Goal: Obtain resource: Download file/media

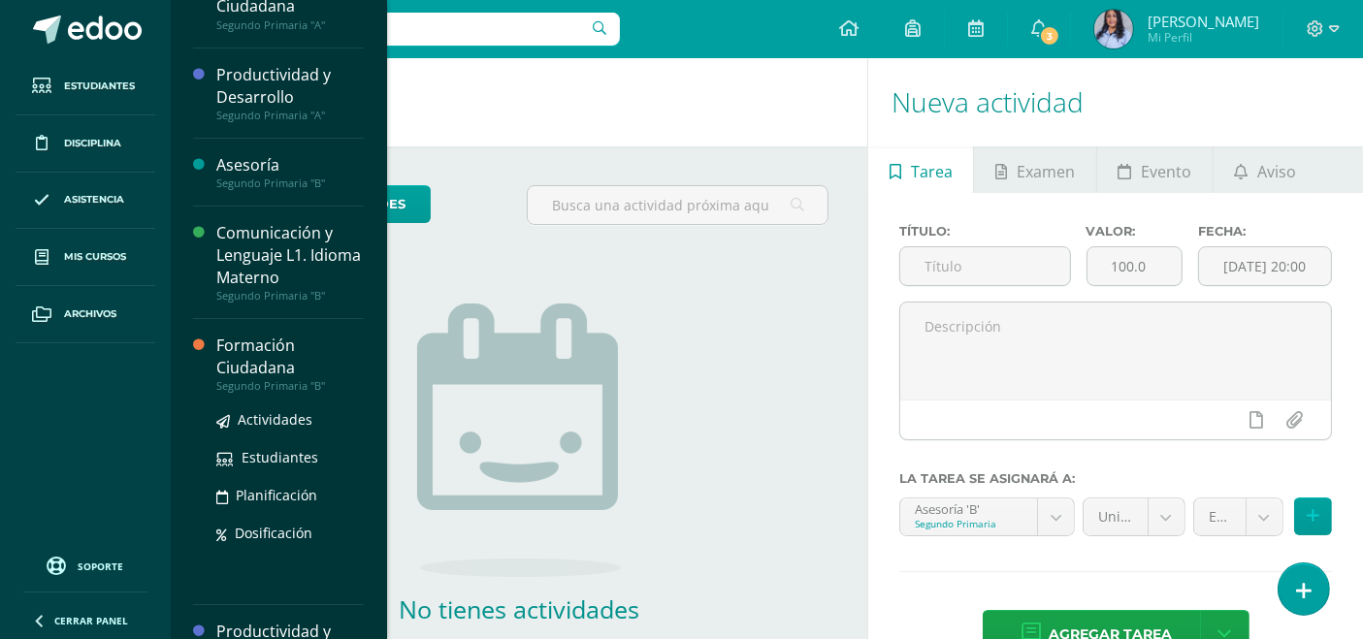
scroll to position [210, 0]
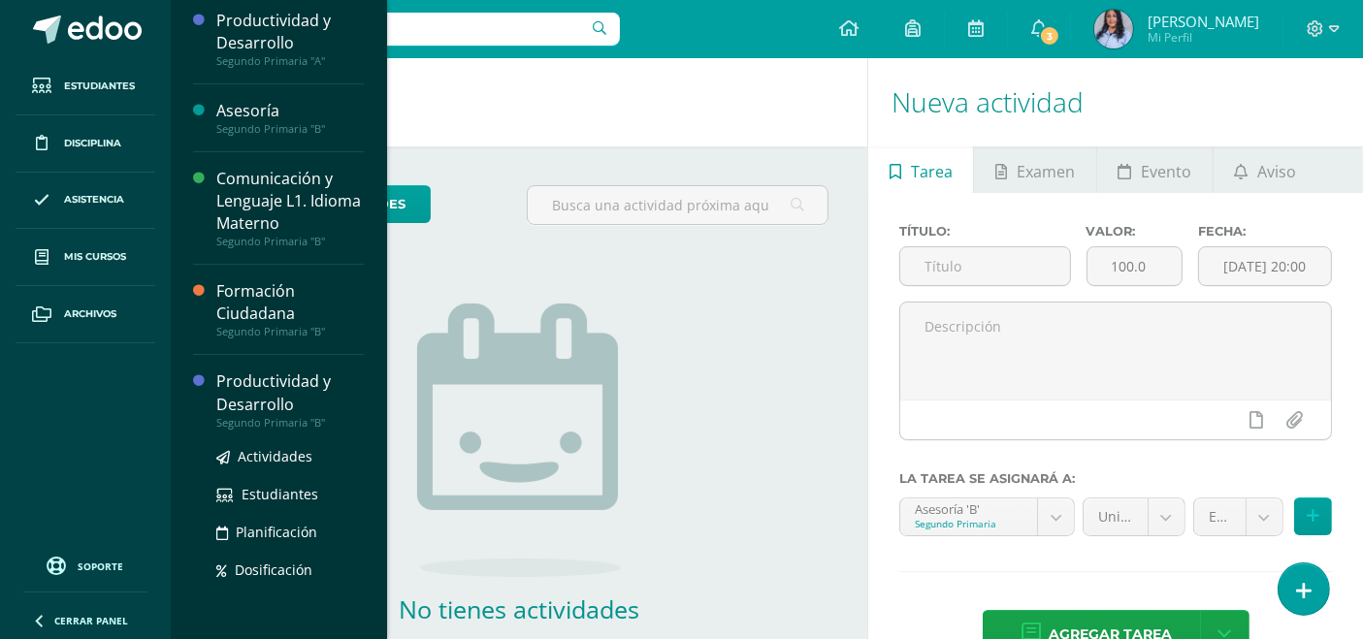
click at [249, 396] on div "Productividad y Desarrollo" at bounding box center [289, 393] width 147 height 45
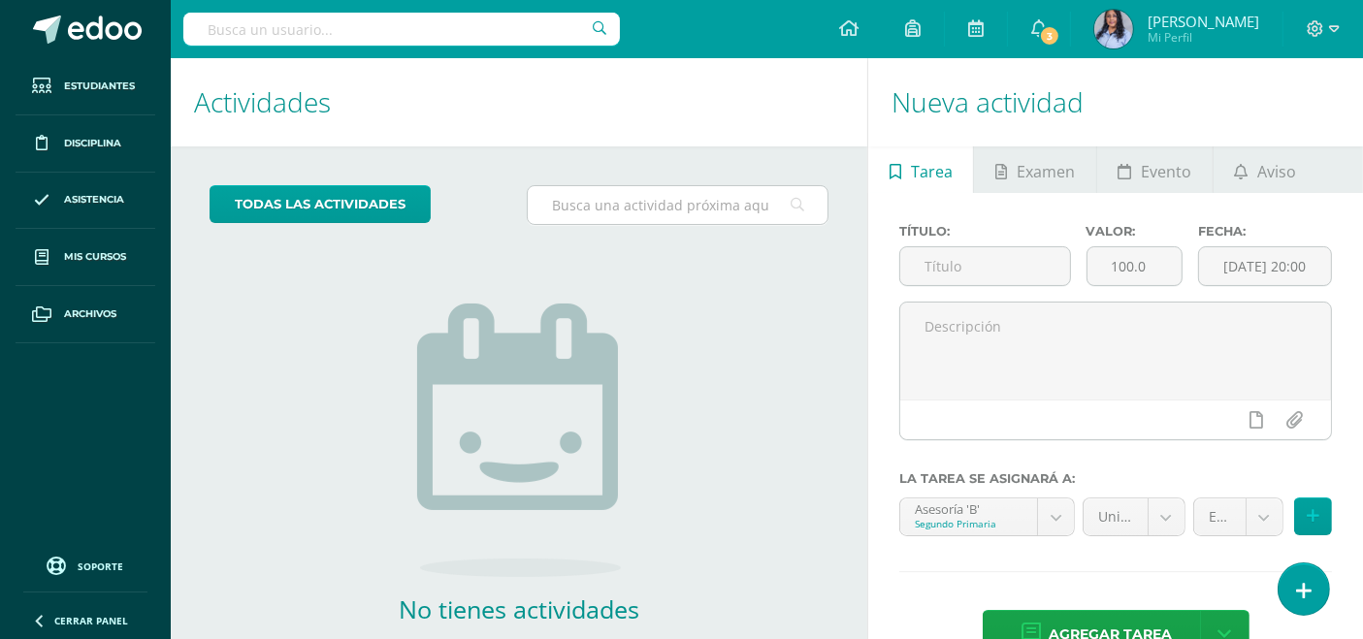
scroll to position [14, 0]
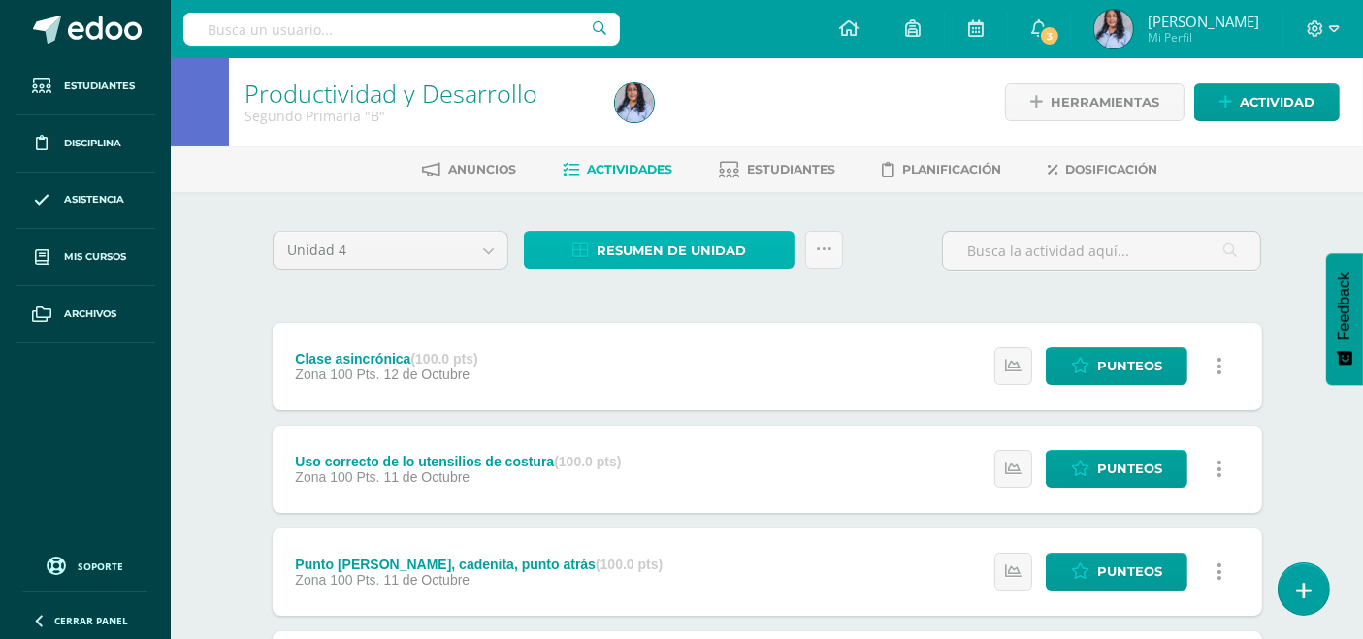
click at [679, 248] on span "Resumen de unidad" at bounding box center [671, 251] width 149 height 36
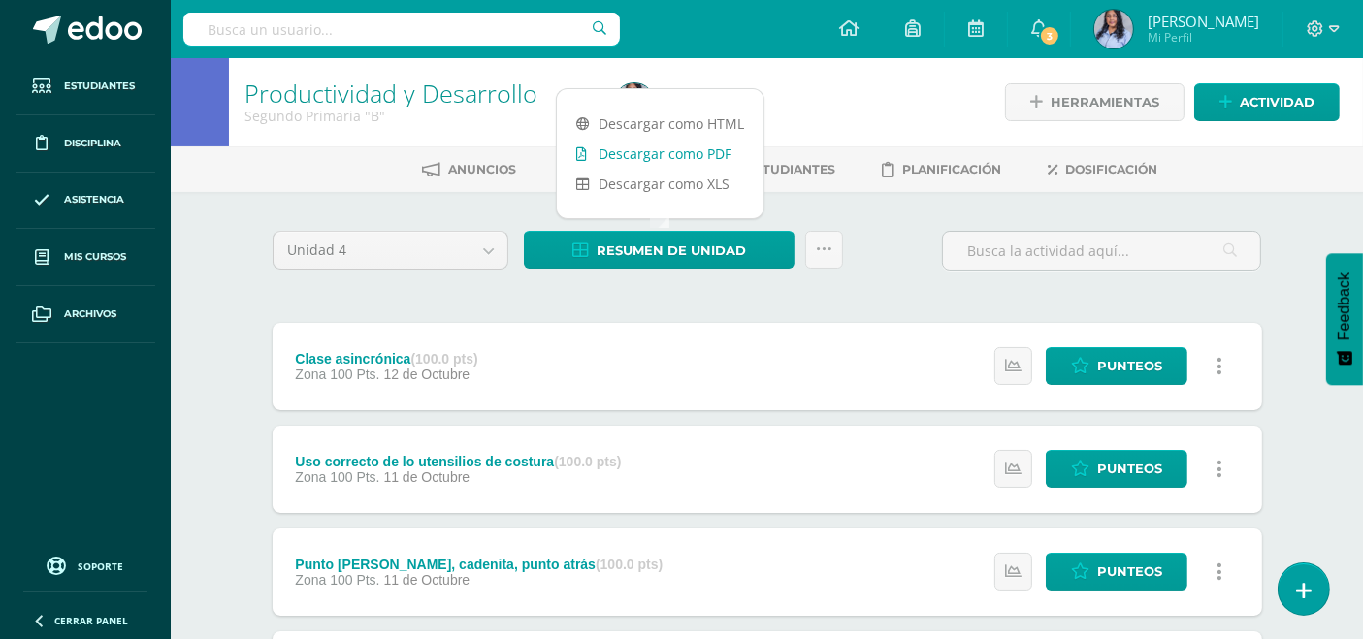
click at [673, 154] on link "Descargar como PDF" at bounding box center [660, 154] width 207 height 30
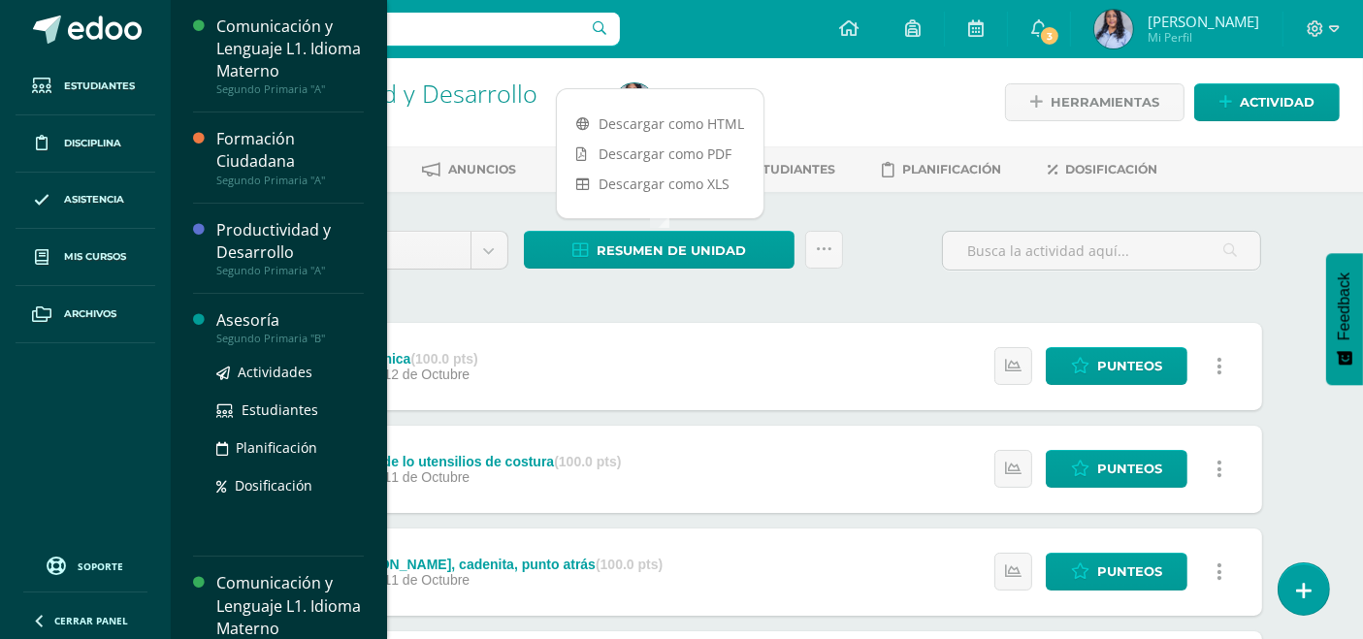
click at [243, 322] on div "Asesoría" at bounding box center [289, 320] width 147 height 22
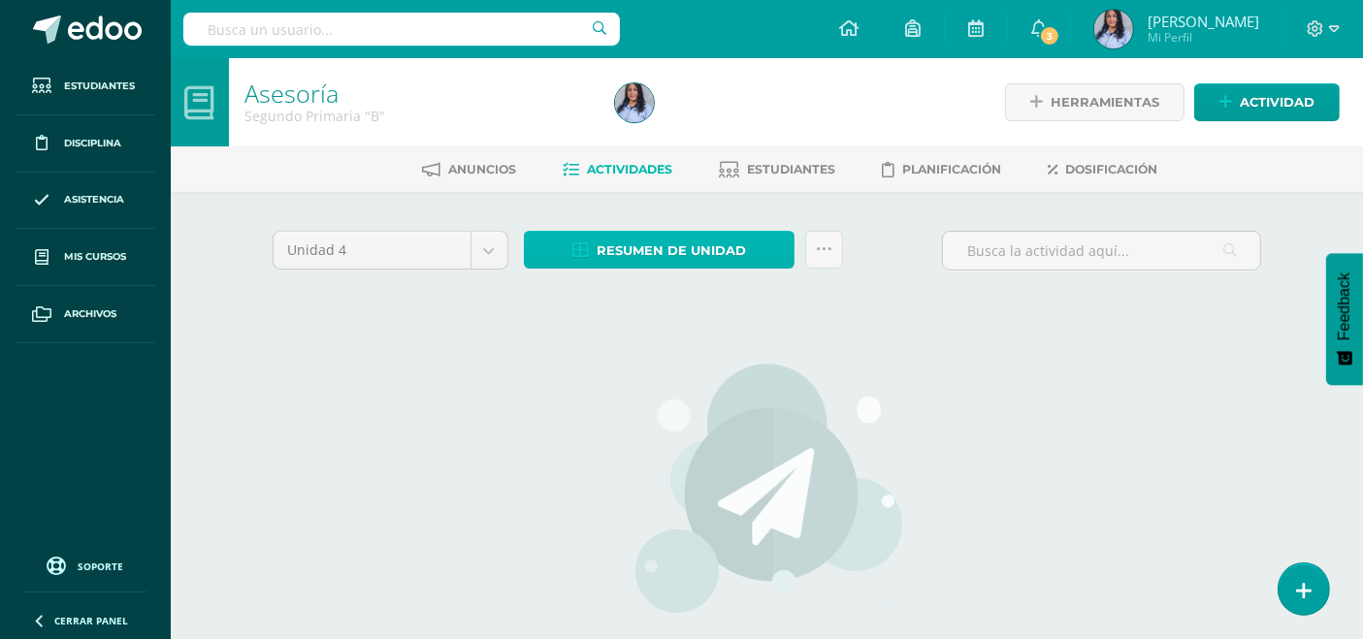
click at [670, 250] on span "Resumen de unidad" at bounding box center [671, 251] width 149 height 36
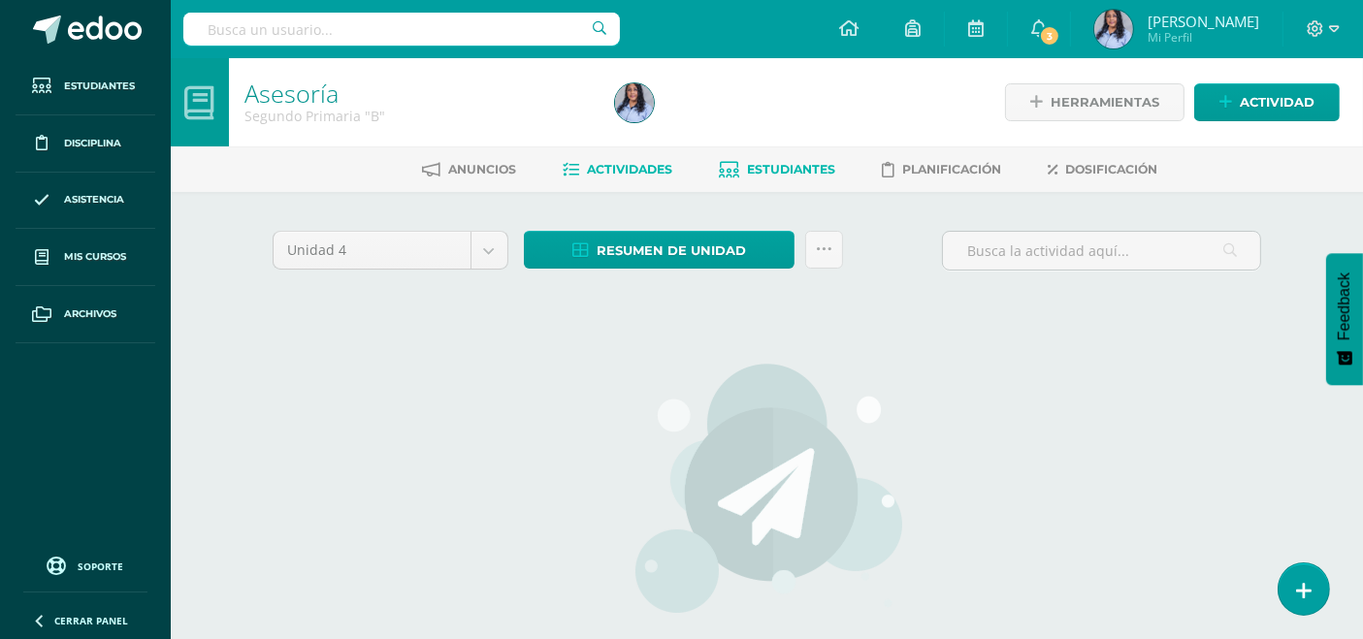
click at [812, 165] on span "Estudiantes" at bounding box center [792, 169] width 88 height 15
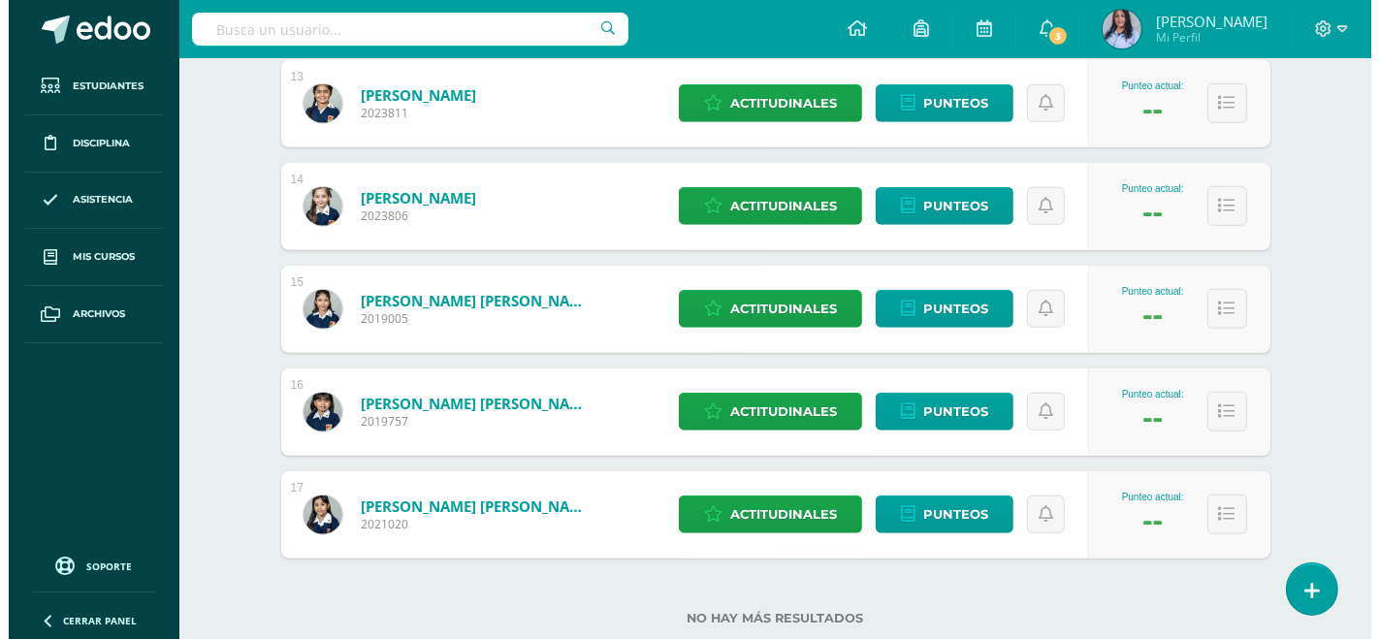
scroll to position [1643, 0]
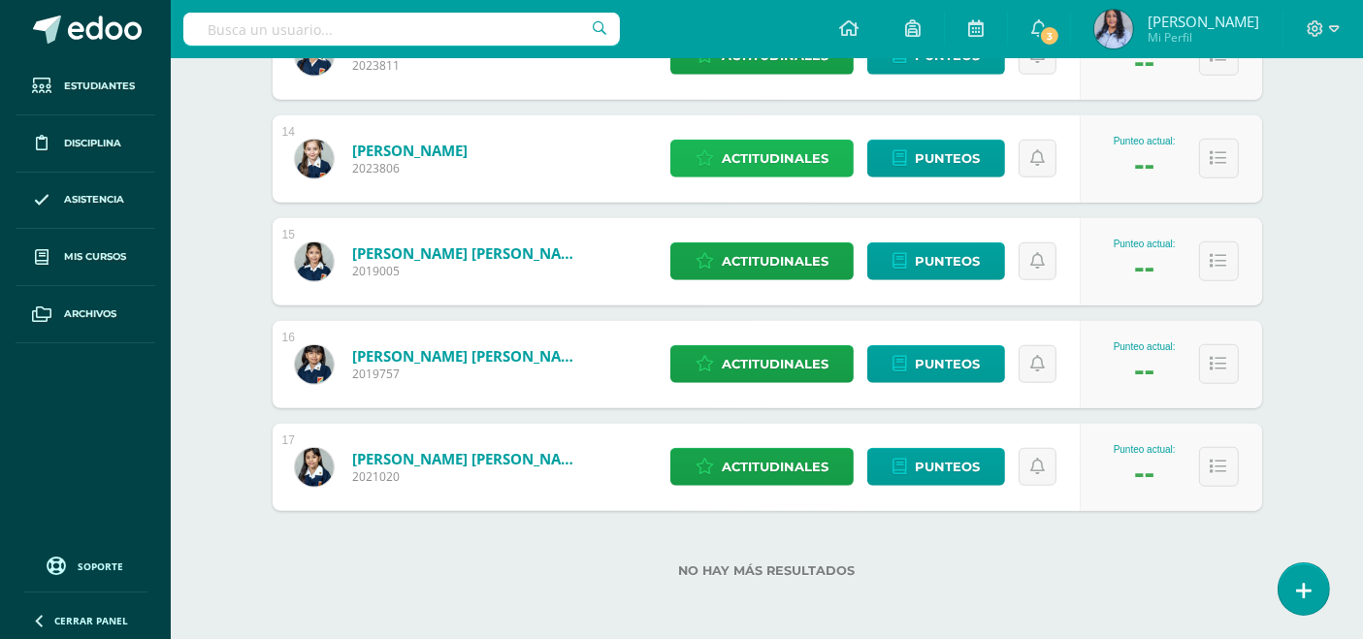
click at [760, 158] on span "Actitudinales" at bounding box center [775, 159] width 107 height 36
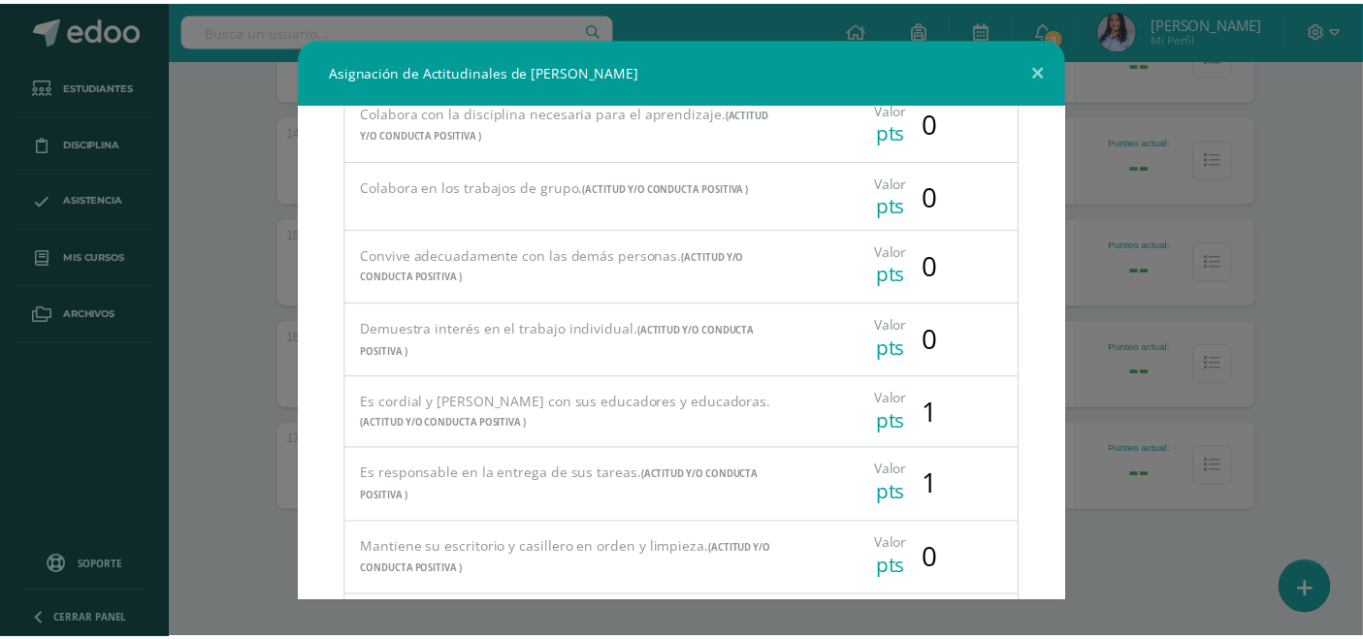
scroll to position [0, 0]
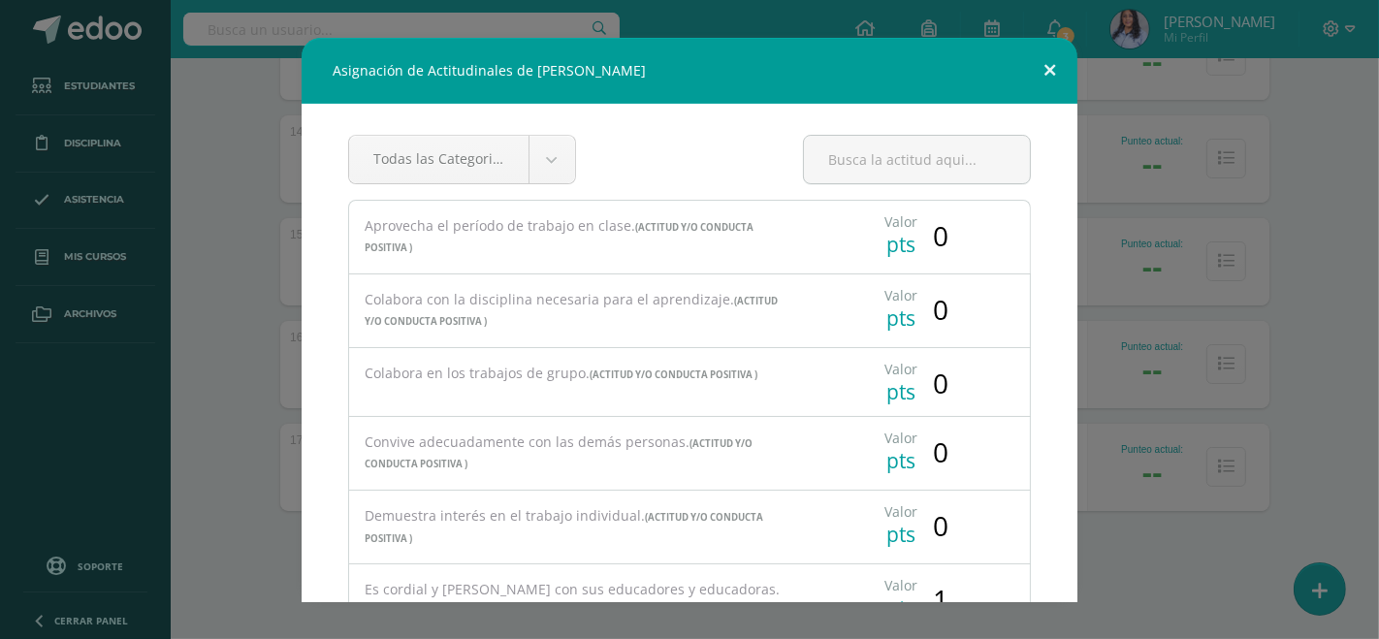
click at [1045, 68] on button at bounding box center [1049, 71] width 55 height 66
